Goal: Find specific page/section: Find specific page/section

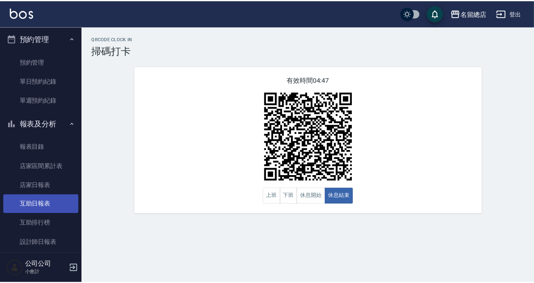
scroll to position [257, 0]
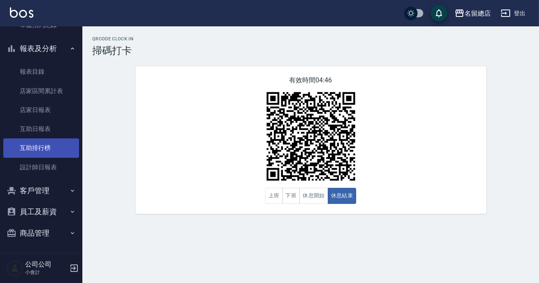
click at [40, 145] on link "互助排行榜" at bounding box center [41, 147] width 76 height 19
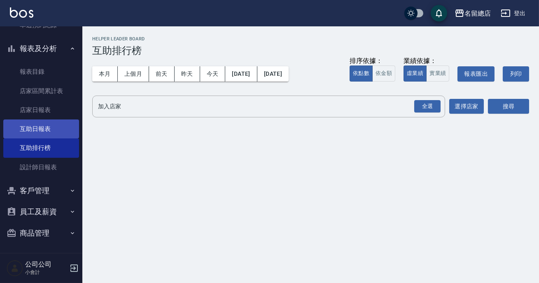
click at [58, 127] on link "互助日報表" at bounding box center [41, 128] width 76 height 19
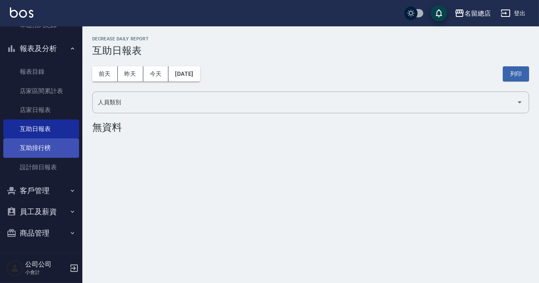
click at [54, 151] on link "互助排行榜" at bounding box center [41, 147] width 76 height 19
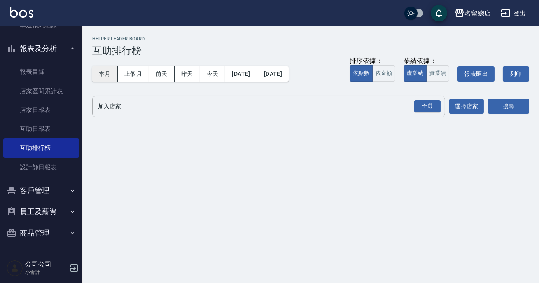
click at [106, 80] on button "本月" at bounding box center [105, 73] width 26 height 15
click at [104, 74] on button "本月" at bounding box center [105, 73] width 26 height 15
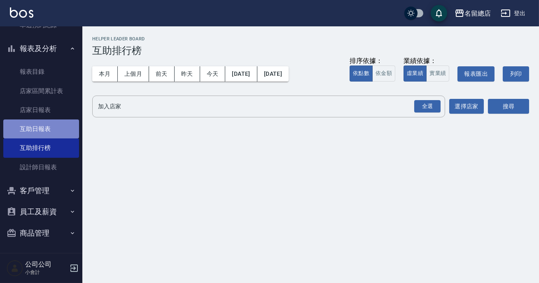
click at [60, 128] on link "互助日報表" at bounding box center [41, 128] width 76 height 19
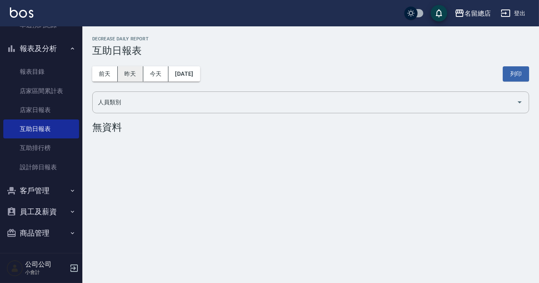
click at [125, 67] on button "昨天" at bounding box center [131, 73] width 26 height 15
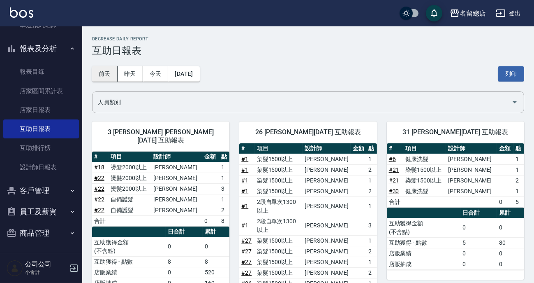
click at [113, 70] on button "前天" at bounding box center [105, 73] width 26 height 15
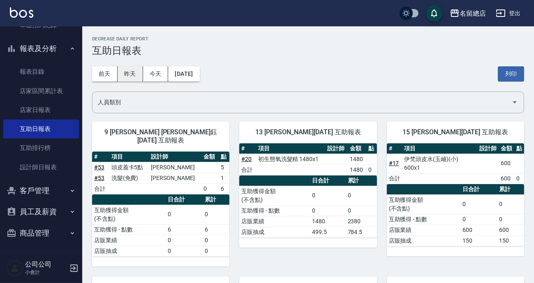
click at [132, 70] on button "昨天" at bounding box center [131, 73] width 26 height 15
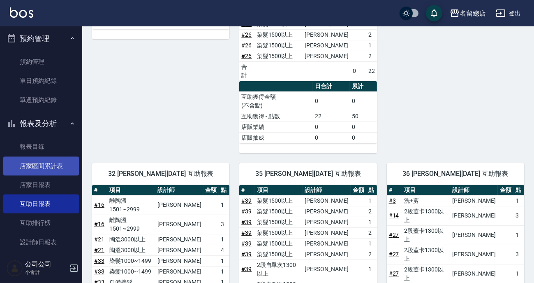
scroll to position [144, 0]
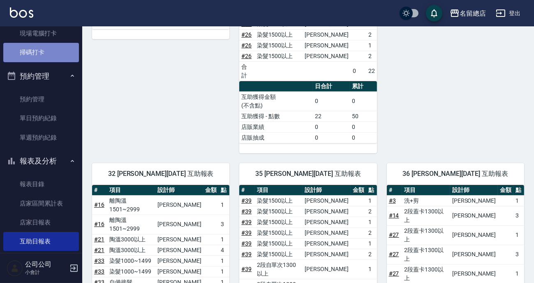
click at [42, 48] on link "掃碼打卡" at bounding box center [41, 52] width 76 height 19
